Goal: Task Accomplishment & Management: Manage account settings

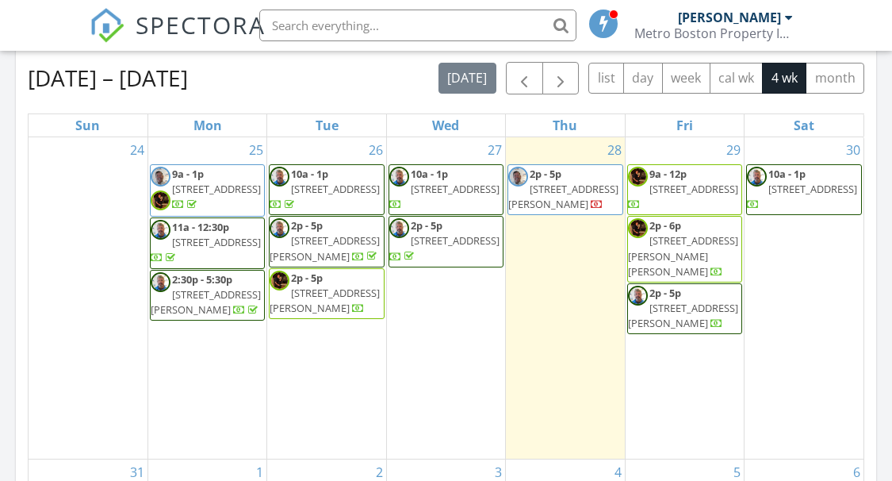
scroll to position [634, 0]
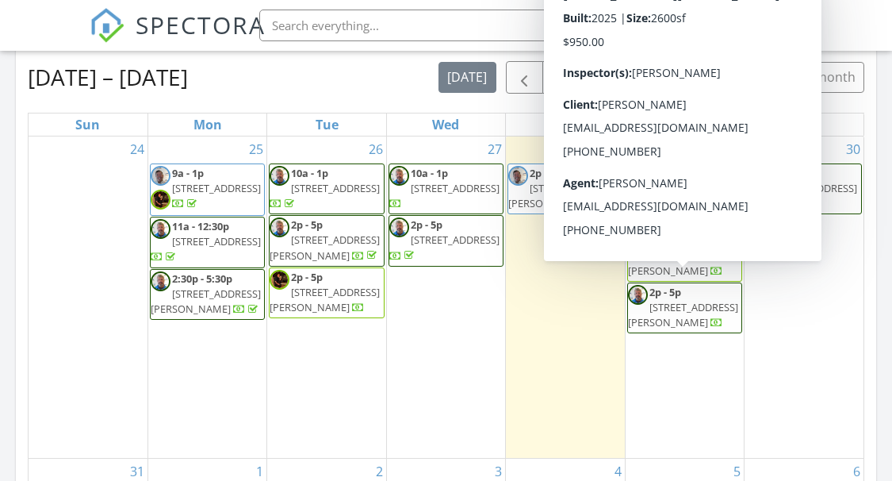
click at [43, 345] on div "24" at bounding box center [88, 297] width 119 height 322
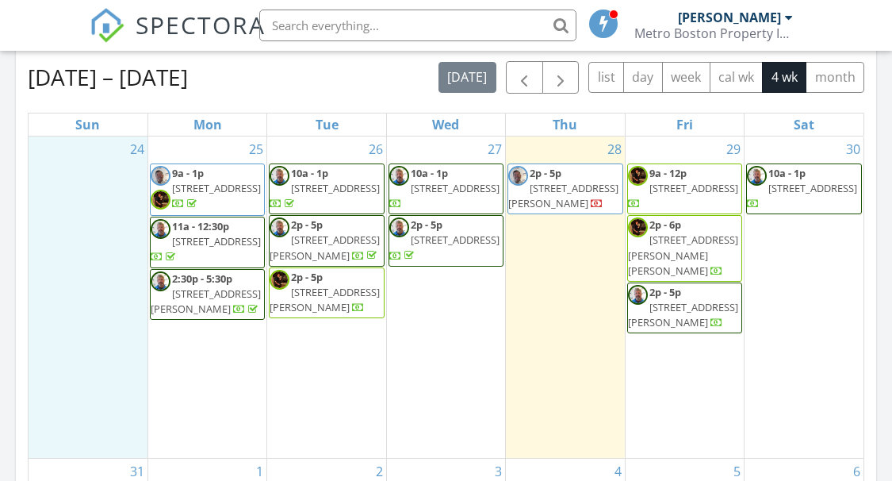
click at [187, 293] on span "[STREET_ADDRESS][PERSON_NAME]" at bounding box center [206, 300] width 110 height 29
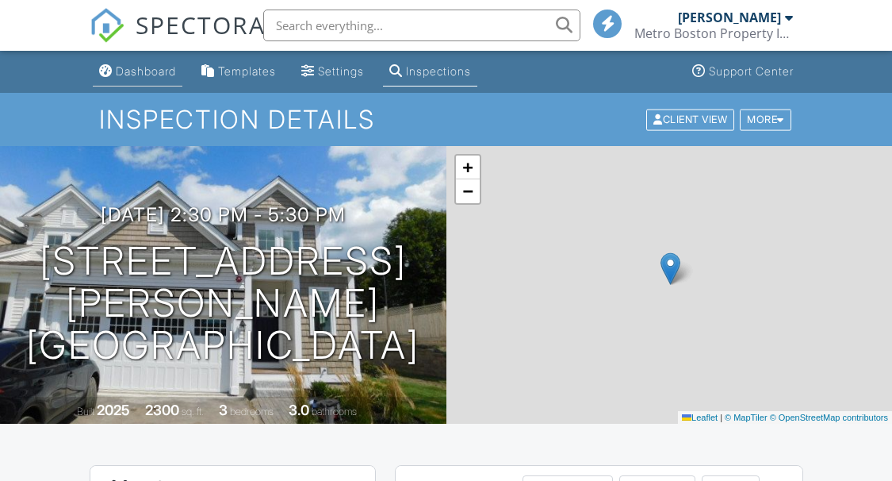
click at [150, 67] on div "Dashboard" at bounding box center [146, 70] width 60 height 13
